Goal: Navigation & Orientation: Find specific page/section

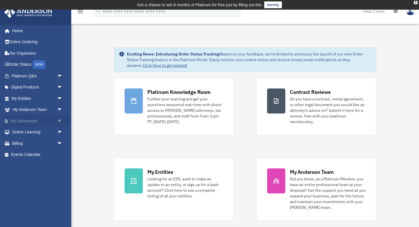
click at [24, 118] on link "My Documents arrow_drop_down" at bounding box center [37, 120] width 67 height 11
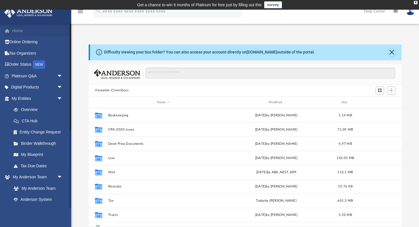
scroll to position [129, 313]
click at [18, 32] on link "Home" at bounding box center [37, 30] width 67 height 11
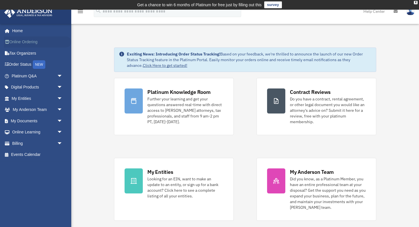
click at [18, 44] on link "Online Ordering" at bounding box center [37, 41] width 67 height 11
